Goal: Complete application form

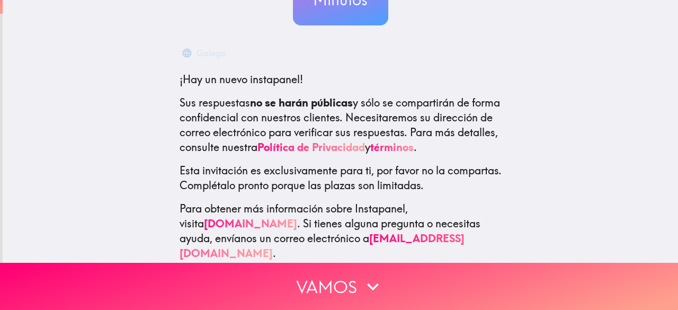
scroll to position [145, 0]
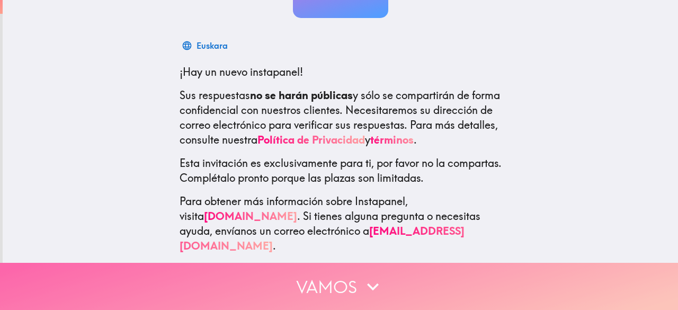
click at [356, 279] on button "Vamos" at bounding box center [339, 286] width 678 height 47
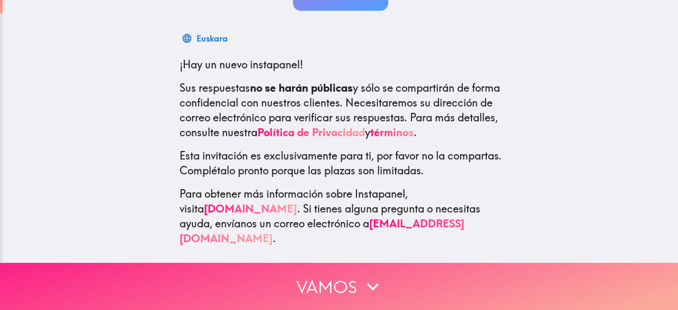
scroll to position [0, 0]
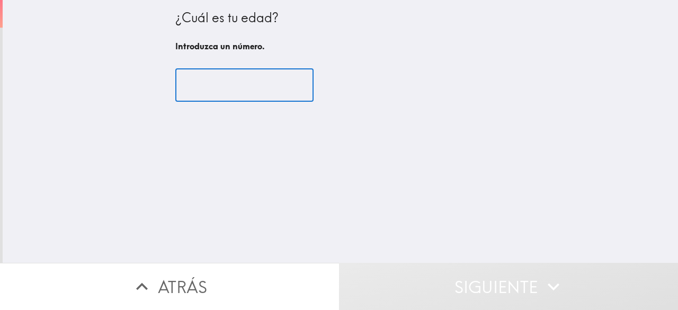
click at [250, 95] on input "number" at bounding box center [244, 85] width 138 height 33
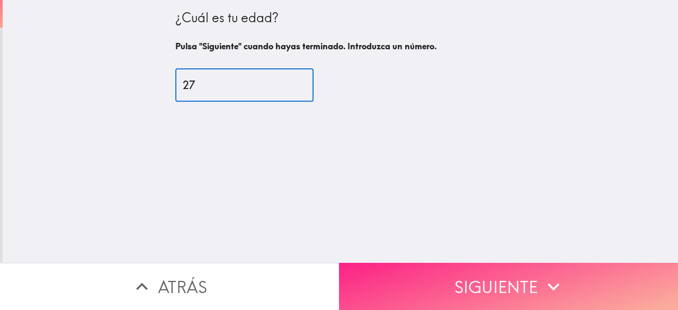
type input "27"
click at [509, 275] on button "Siguiente" at bounding box center [508, 286] width 339 height 47
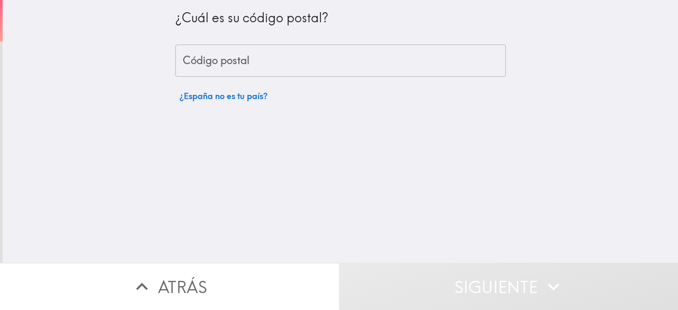
click at [259, 60] on input "Código postal" at bounding box center [340, 60] width 330 height 33
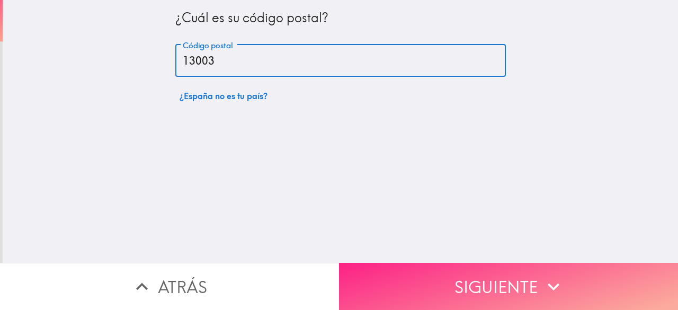
type input "13003"
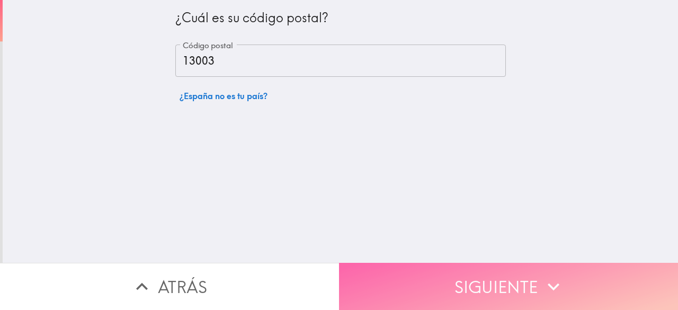
click at [446, 265] on button "Siguiente" at bounding box center [508, 286] width 339 height 47
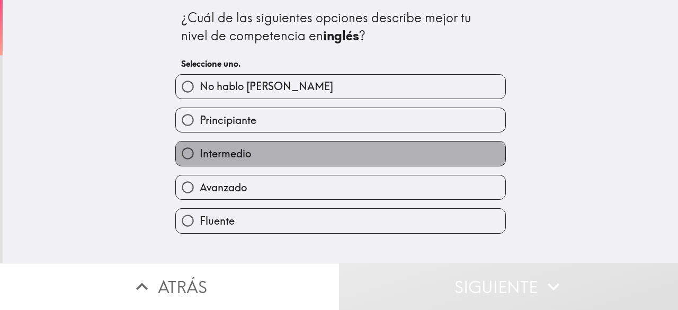
click at [288, 150] on label "Intermedio" at bounding box center [340, 153] width 329 height 24
click at [200, 150] on input "Intermedio" at bounding box center [188, 153] width 24 height 24
radio input "true"
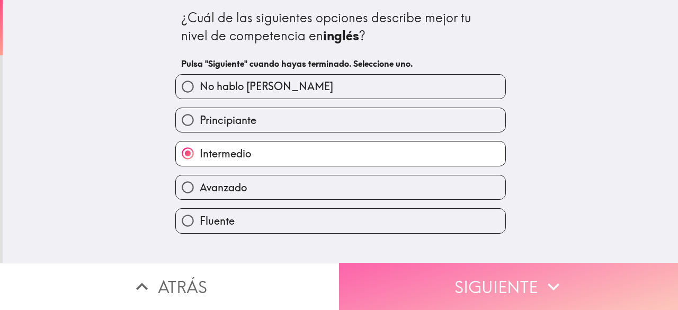
click at [435, 282] on button "Siguiente" at bounding box center [508, 286] width 339 height 47
